Goal: Communication & Community: Answer question/provide support

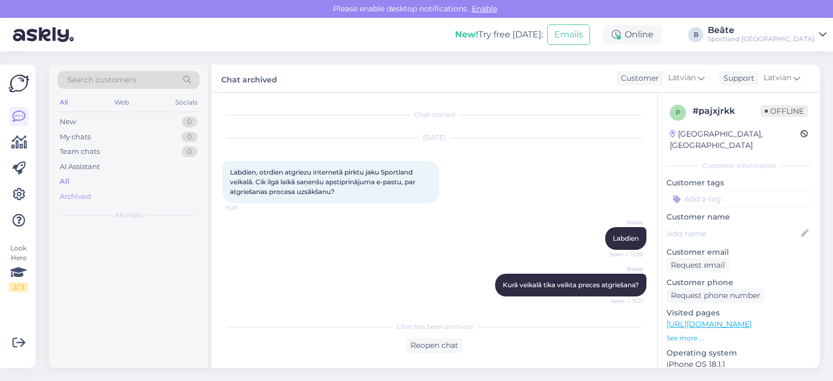
scroll to position [245, 0]
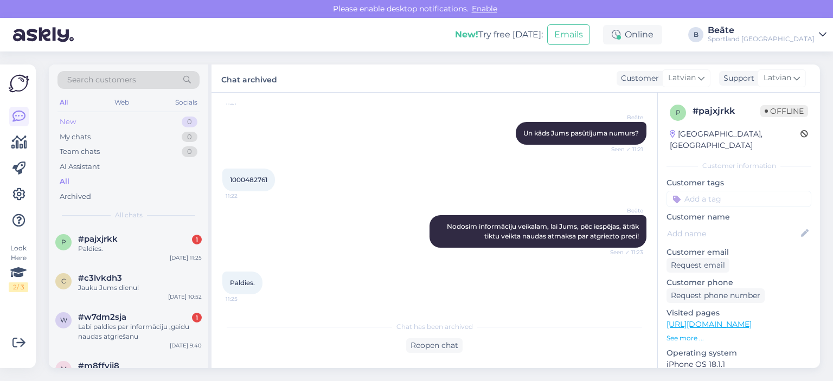
click at [91, 117] on div "New 0" at bounding box center [129, 121] width 142 height 15
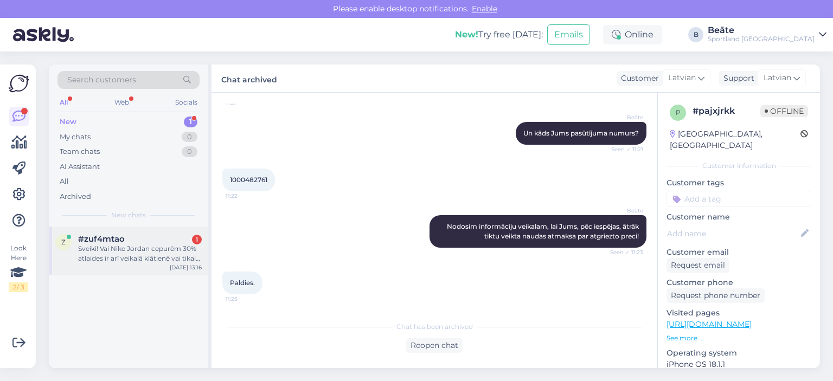
click at [122, 252] on div "Sveiki! Vai Nike Jordan cepurēm 30% atlaides ir arī veikalā klātienē vai tikai …" at bounding box center [140, 254] width 124 height 20
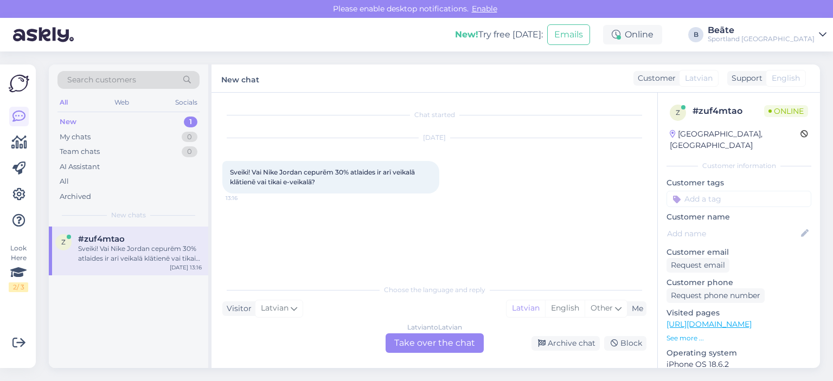
click at [432, 340] on div "Latvian to Latvian Take over the chat" at bounding box center [435, 344] width 98 height 20
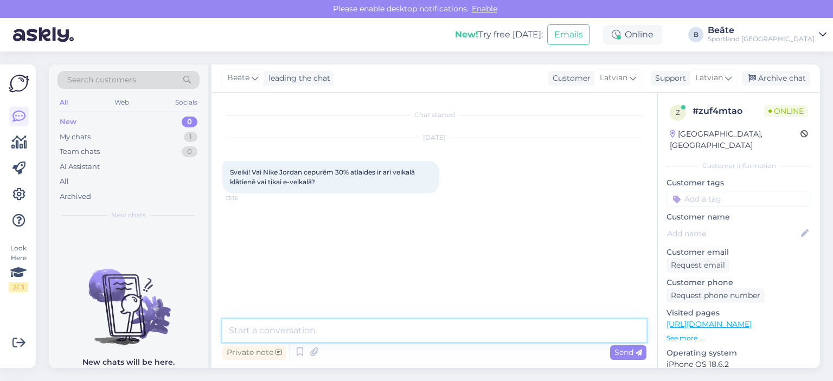
click at [416, 332] on textarea at bounding box center [434, 331] width 424 height 23
type textarea "Sveiki, atlaide būs spēkā arī klātienes veikalos."
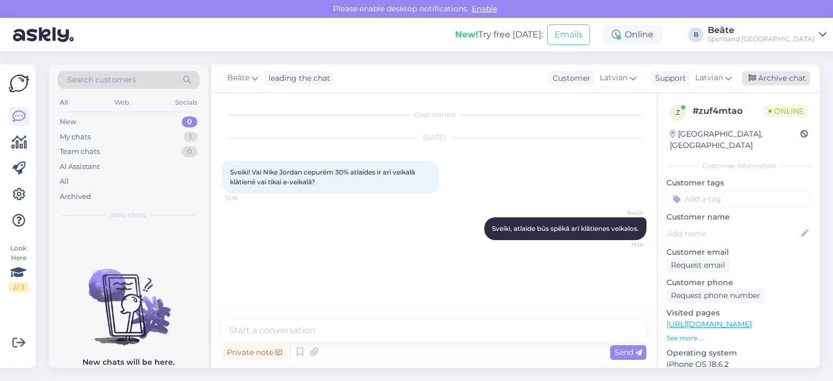
click at [757, 81] on div "Archive chat" at bounding box center [776, 78] width 68 height 15
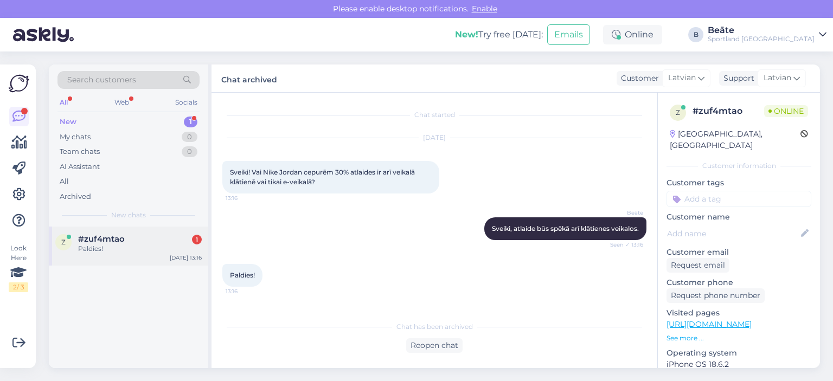
click at [109, 243] on span "#zuf4mtao" at bounding box center [101, 239] width 47 height 10
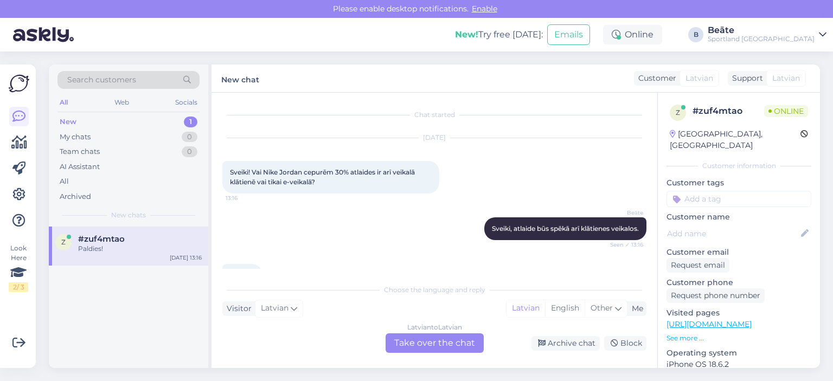
scroll to position [29, 0]
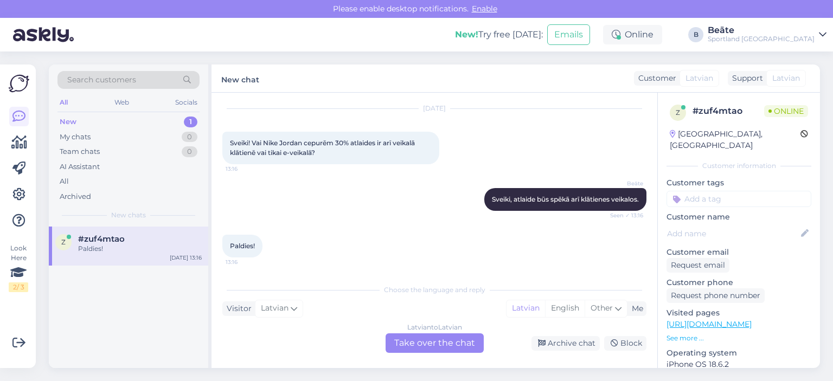
click at [461, 346] on div "Latvian to Latvian Take over the chat" at bounding box center [435, 344] width 98 height 20
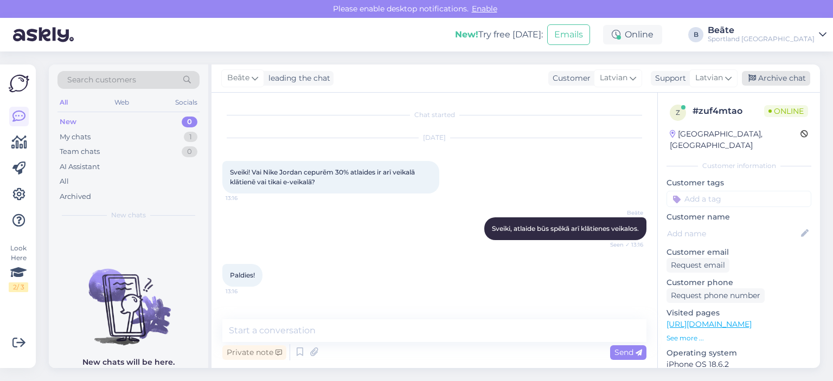
click at [778, 77] on div "Archive chat" at bounding box center [776, 78] width 68 height 15
